Goal: Task Accomplishment & Management: Use online tool/utility

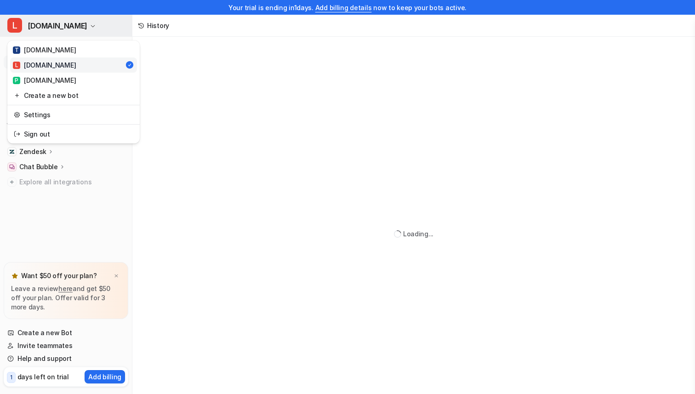
click at [39, 26] on span "[DOMAIN_NAME]" at bounding box center [58, 25] width 60 height 13
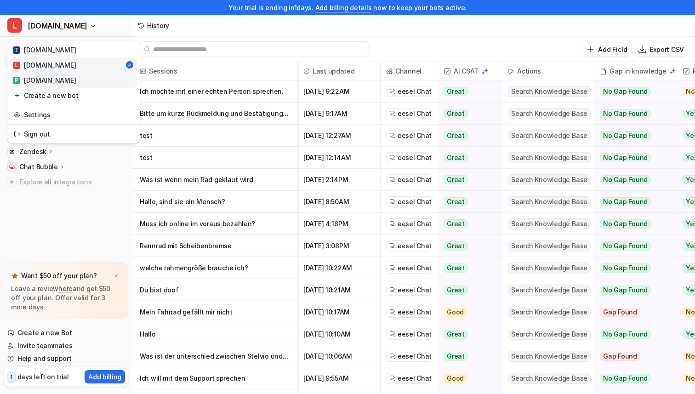
click at [49, 79] on div "P [DOMAIN_NAME]" at bounding box center [44, 80] width 63 height 10
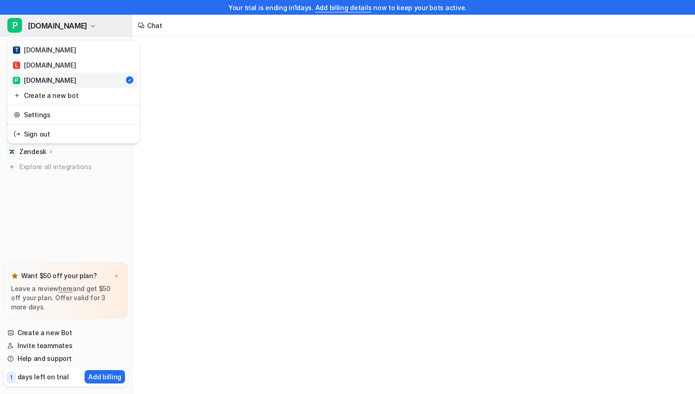
click at [47, 27] on span "[DOMAIN_NAME]" at bounding box center [58, 25] width 60 height 13
click at [42, 53] on div "T [DOMAIN_NAME]" at bounding box center [44, 50] width 63 height 10
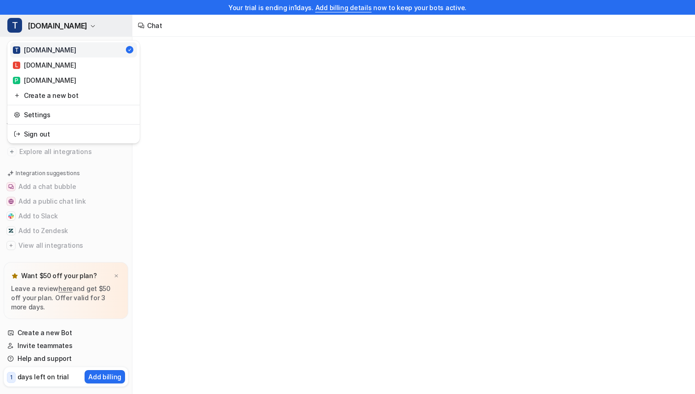
click at [90, 28] on icon "button" at bounding box center [93, 26] width 6 height 6
click at [51, 60] on div "L [DOMAIN_NAME]" at bounding box center [44, 65] width 63 height 10
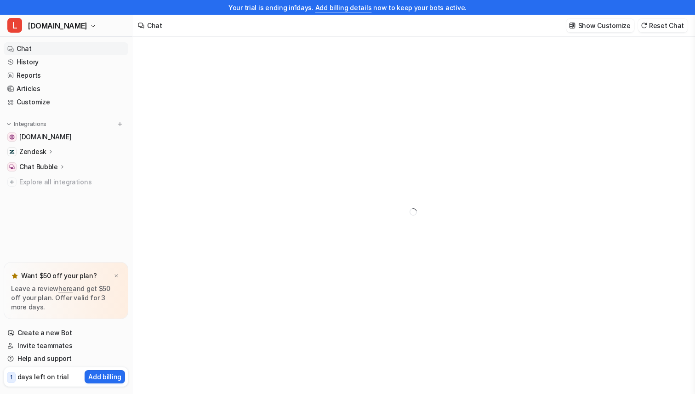
type textarea "**********"
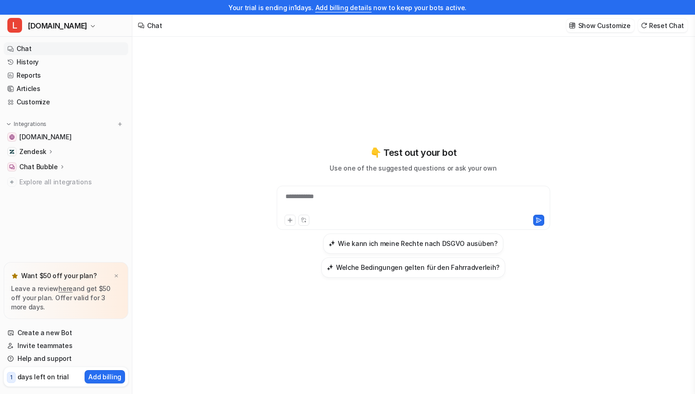
click at [51, 236] on nav "Chat History Reports Articles Customize Integrations [DOMAIN_NAME] Zendesk Over…" at bounding box center [66, 151] width 132 height 224
click at [107, 376] on p "Add billing" at bounding box center [104, 377] width 33 height 10
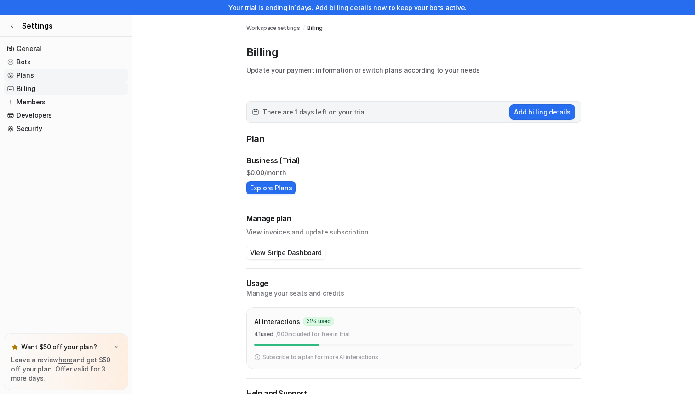
click at [22, 76] on link "Plans" at bounding box center [66, 75] width 125 height 13
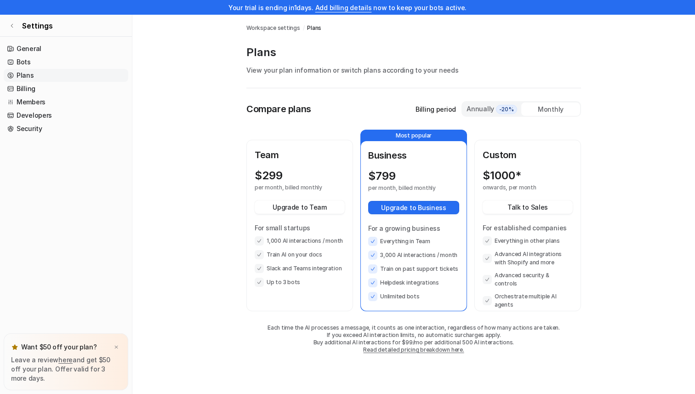
click at [191, 302] on main "Workspace settings / Plans Plans View your plan information or switch plans acc…" at bounding box center [413, 193] width 563 height 357
click at [473, 107] on div "Annually -20%" at bounding box center [492, 109] width 52 height 10
click at [8, 29] on link "Settings" at bounding box center [66, 26] width 132 height 22
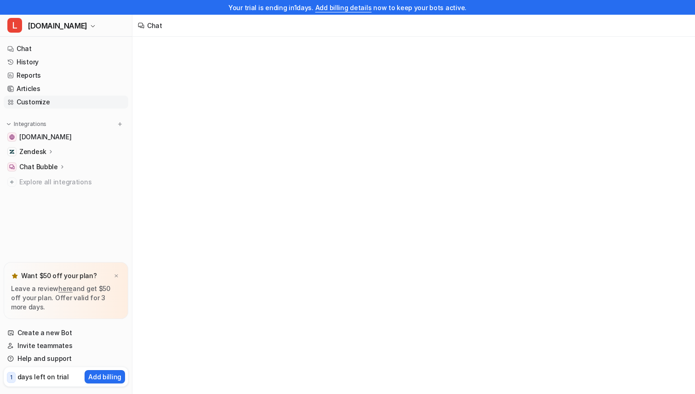
click at [36, 100] on link "Customize" at bounding box center [66, 102] width 125 height 13
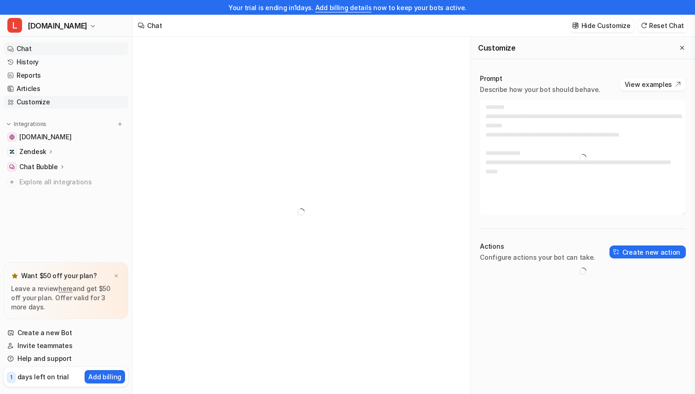
type textarea "**********"
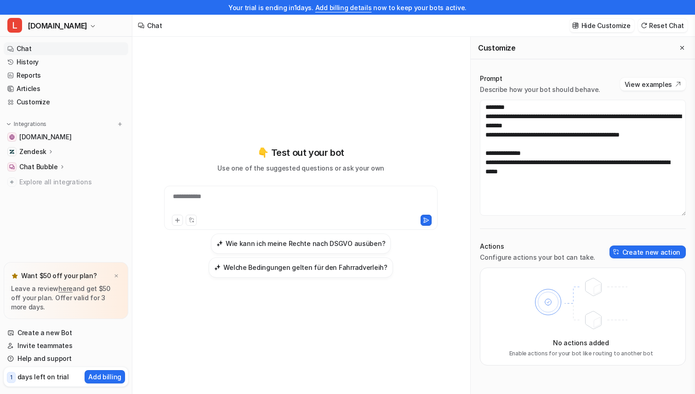
click at [35, 152] on p "Zendesk" at bounding box center [32, 151] width 27 height 9
click at [47, 179] on p "Sources" at bounding box center [39, 178] width 25 height 9
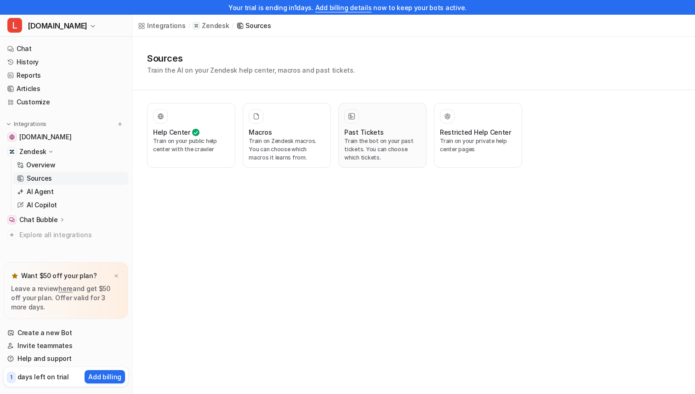
click at [378, 143] on p "Train the bot on your past tickets. You can choose which tickets." at bounding box center [383, 149] width 76 height 25
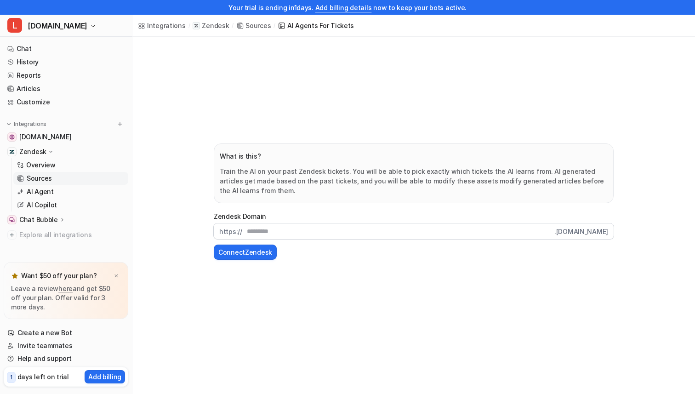
click at [341, 233] on input "text" at bounding box center [398, 232] width 312 height 16
type input "*********"
click at [397, 78] on div "What is this? Train the AI on your past Zendesk tickets. You will be able to pi…" at bounding box center [414, 202] width 419 height 330
